Goal: Task Accomplishment & Management: Manage account settings

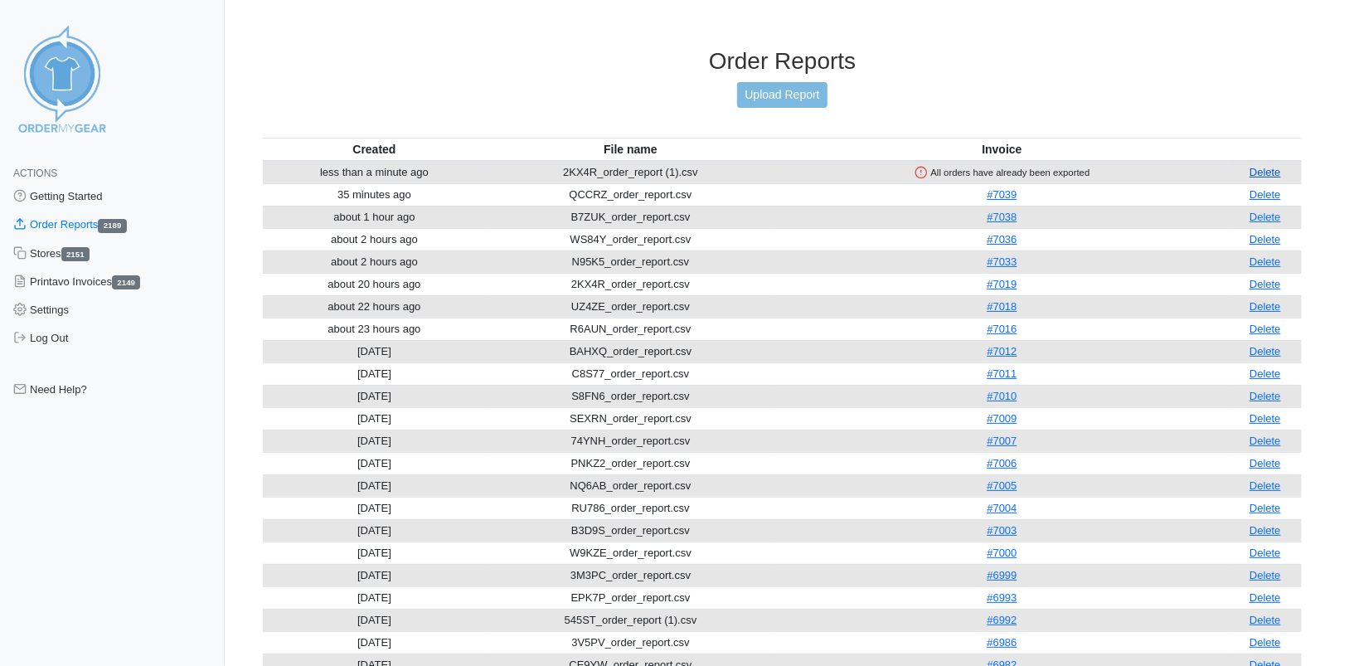
click at [1270, 172] on link "Delete" at bounding box center [1265, 172] width 32 height 12
